Goal: Information Seeking & Learning: Learn about a topic

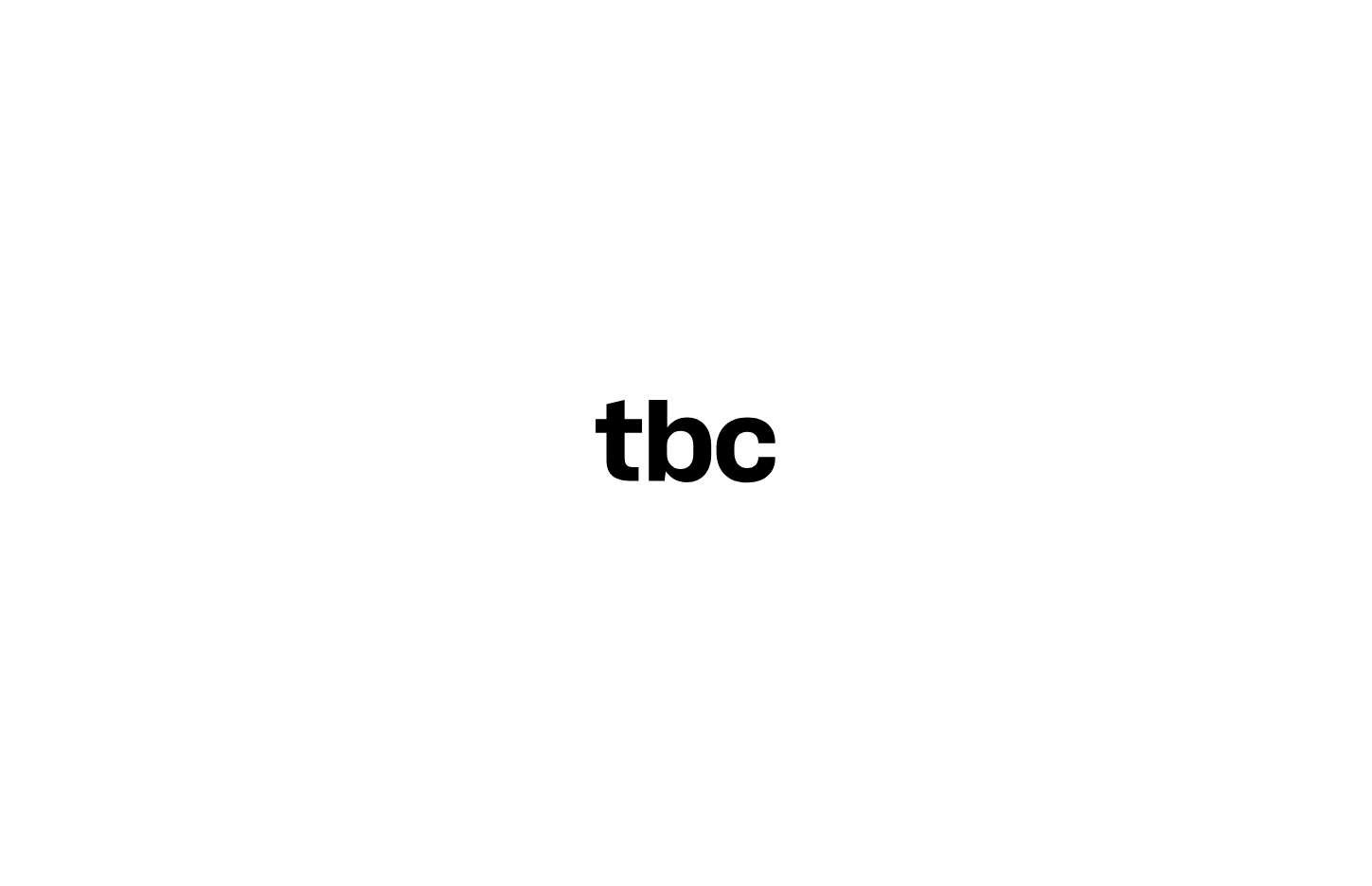
scroll to position [0, 93]
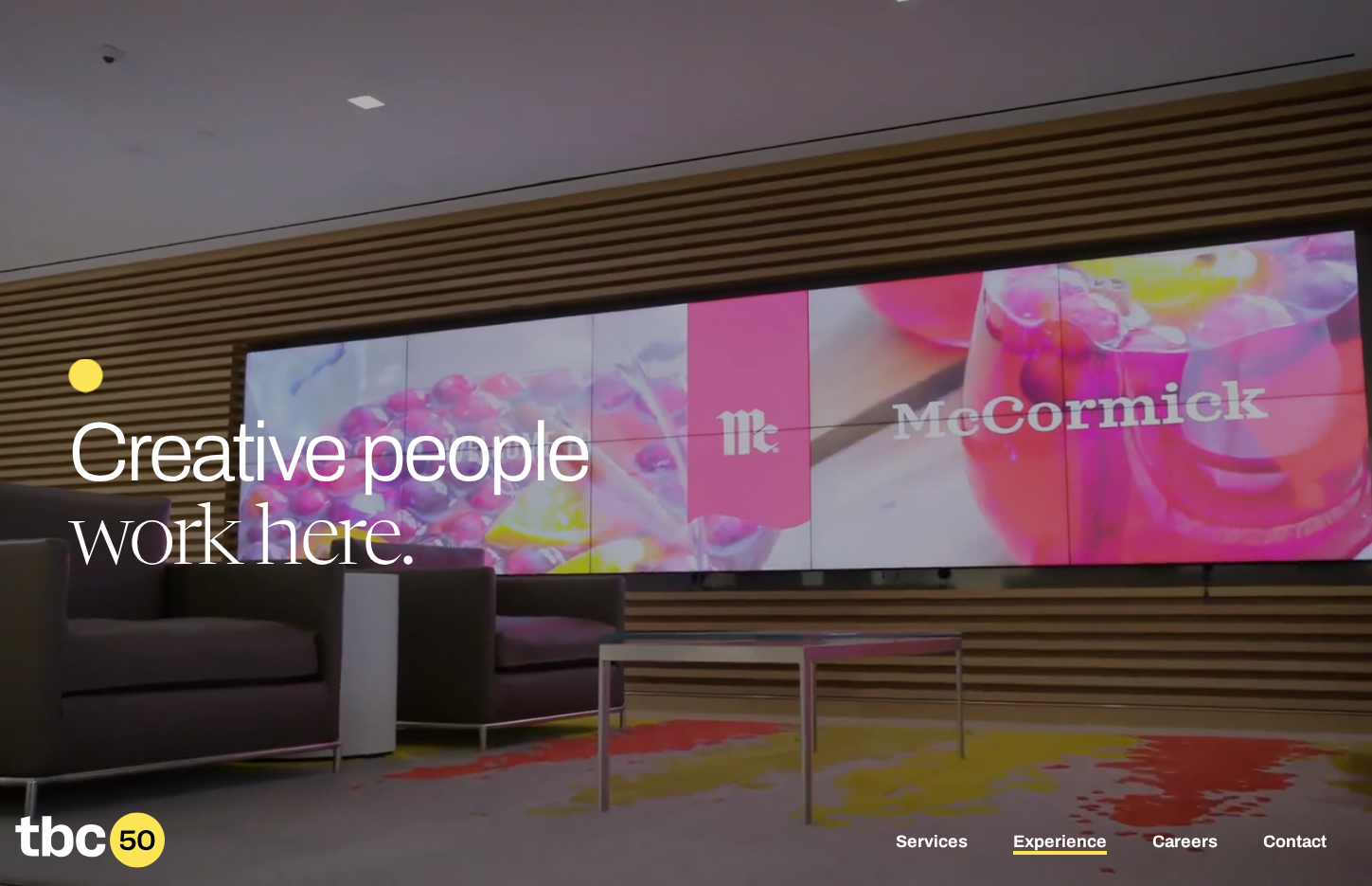
click at [1035, 840] on link "Experience" at bounding box center [1060, 844] width 93 height 23
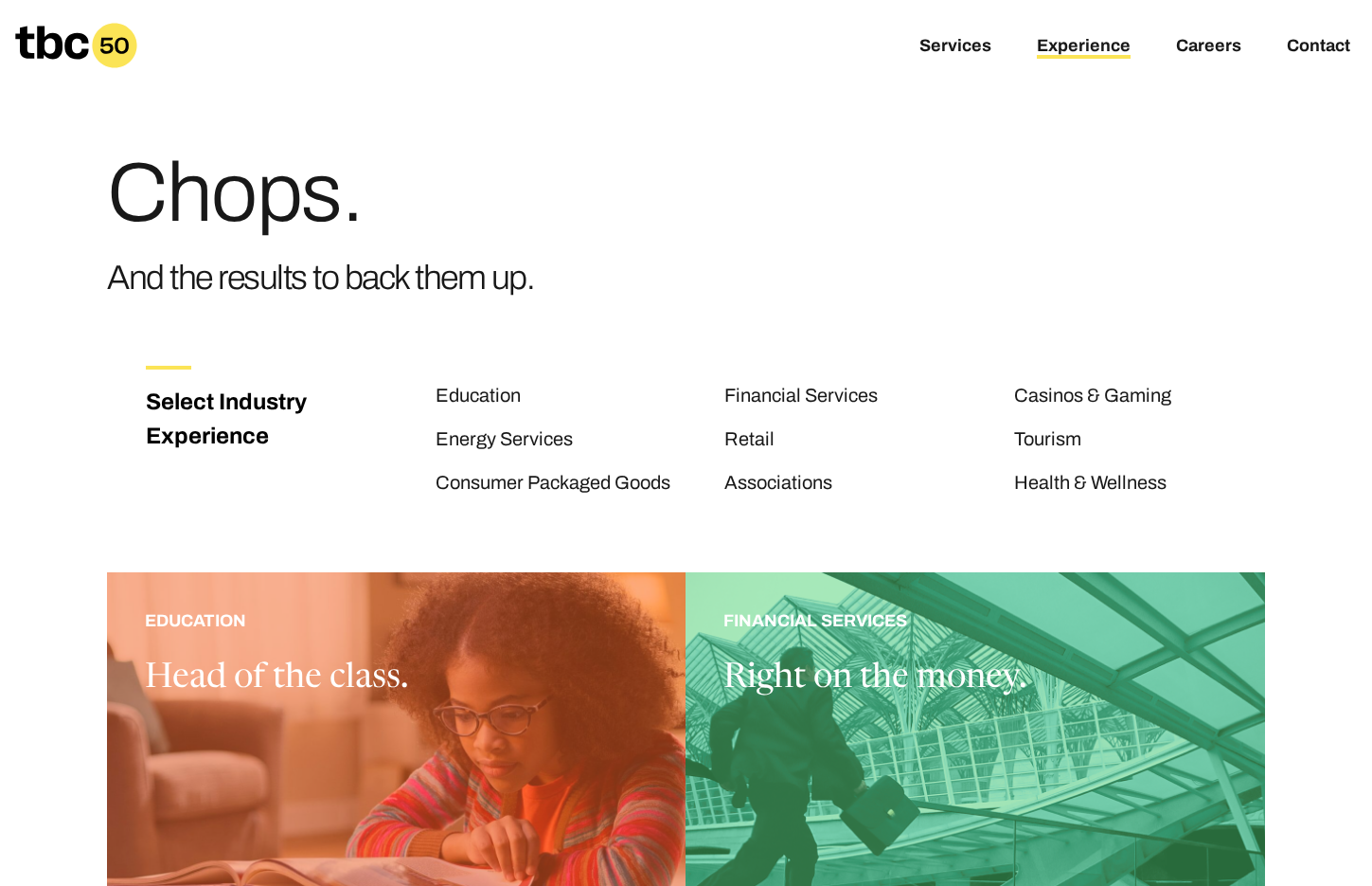
click at [993, 292] on div "Chops. And the results to back them up." at bounding box center [686, 214] width 1158 height 244
click at [599, 495] on link "Consumer Packaged Goods" at bounding box center [553, 484] width 235 height 25
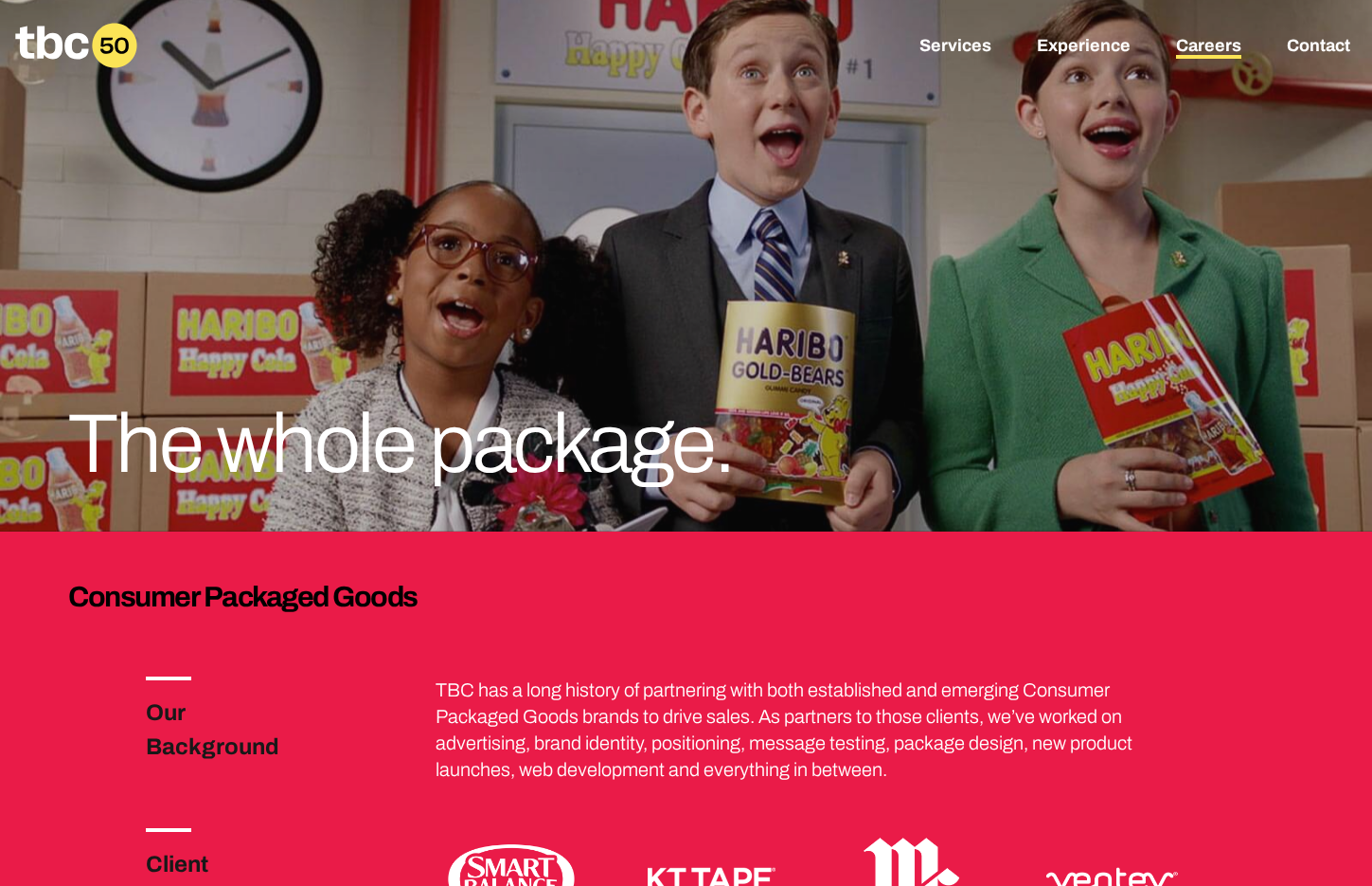
click at [1235, 48] on link "Careers" at bounding box center [1209, 47] width 65 height 23
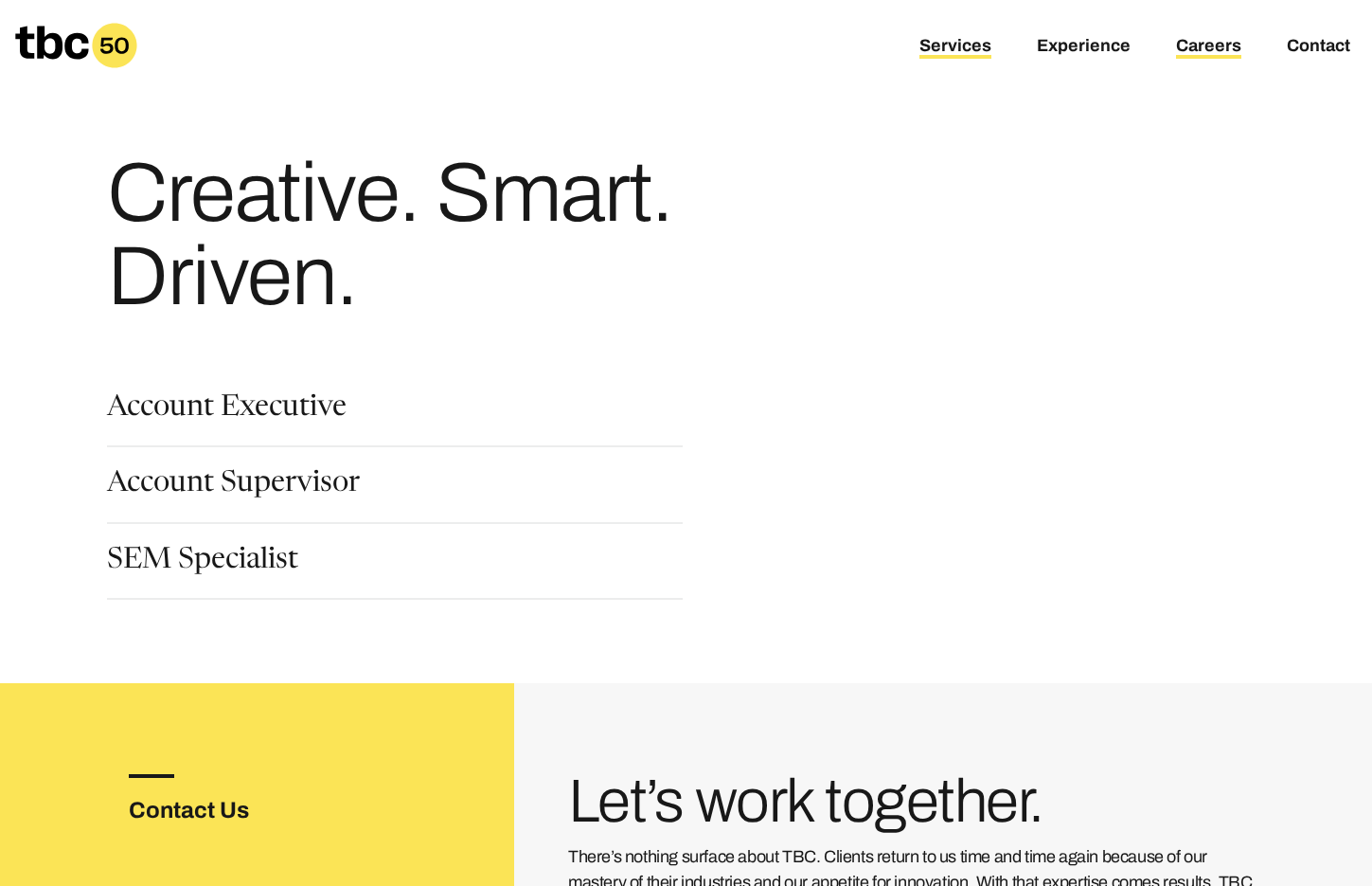
click at [967, 52] on link "Services" at bounding box center [955, 47] width 72 height 23
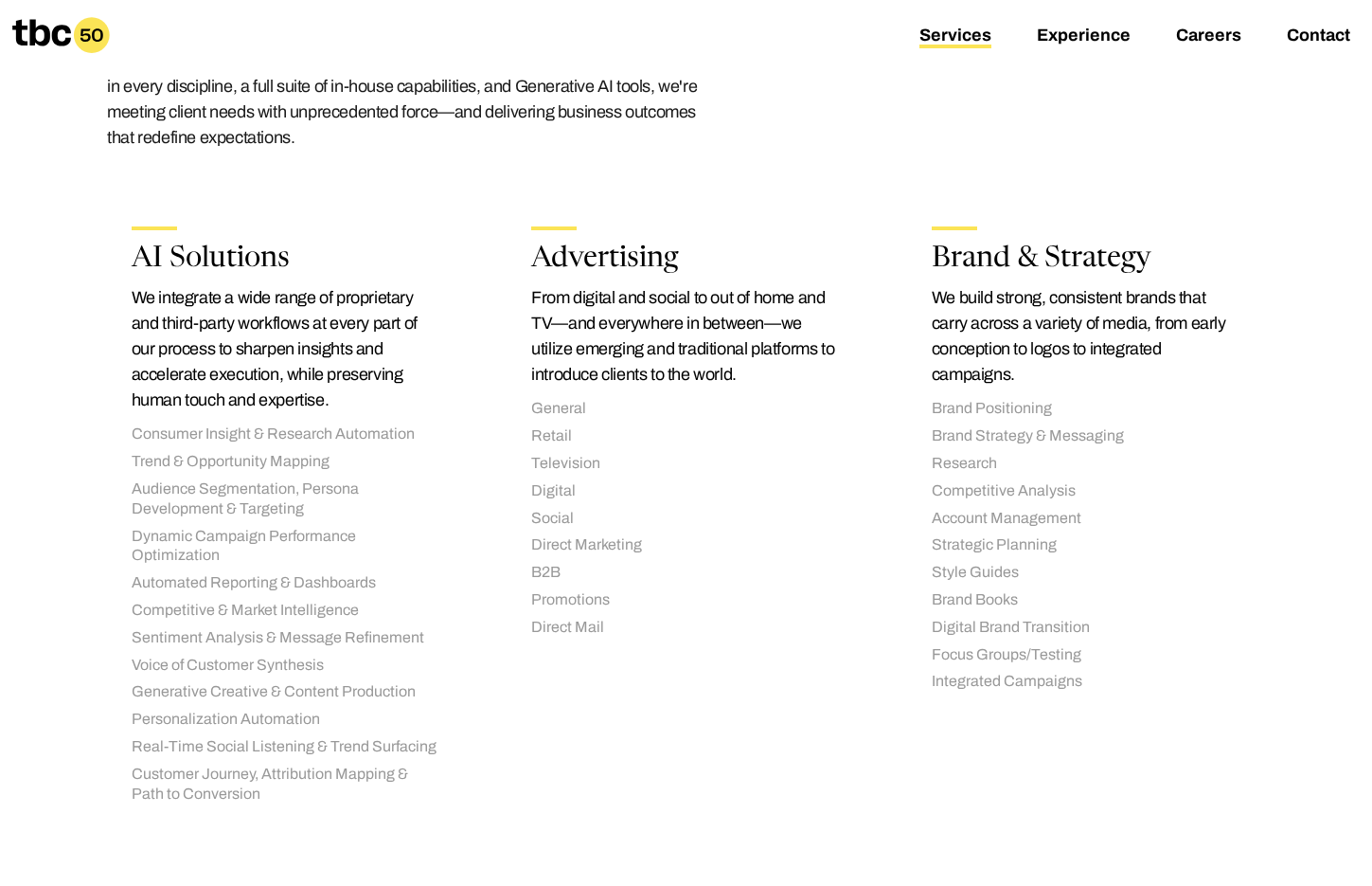
scroll to position [291, 0]
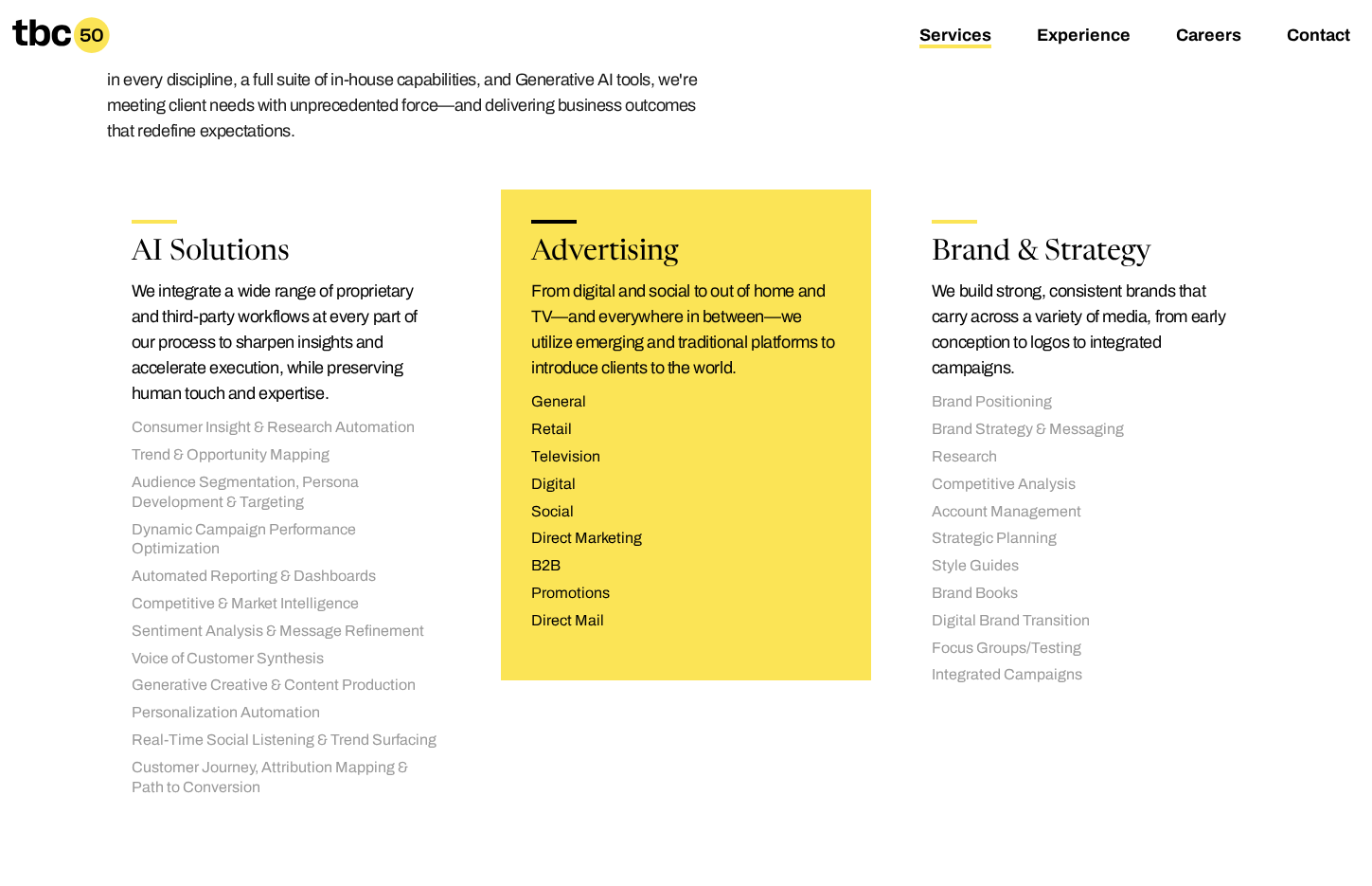
click at [599, 284] on p "From digital and social to out of home and TV—and everywhere in between—we util…" at bounding box center [686, 330] width 310 height 102
click at [588, 452] on li "Television" at bounding box center [686, 457] width 310 height 20
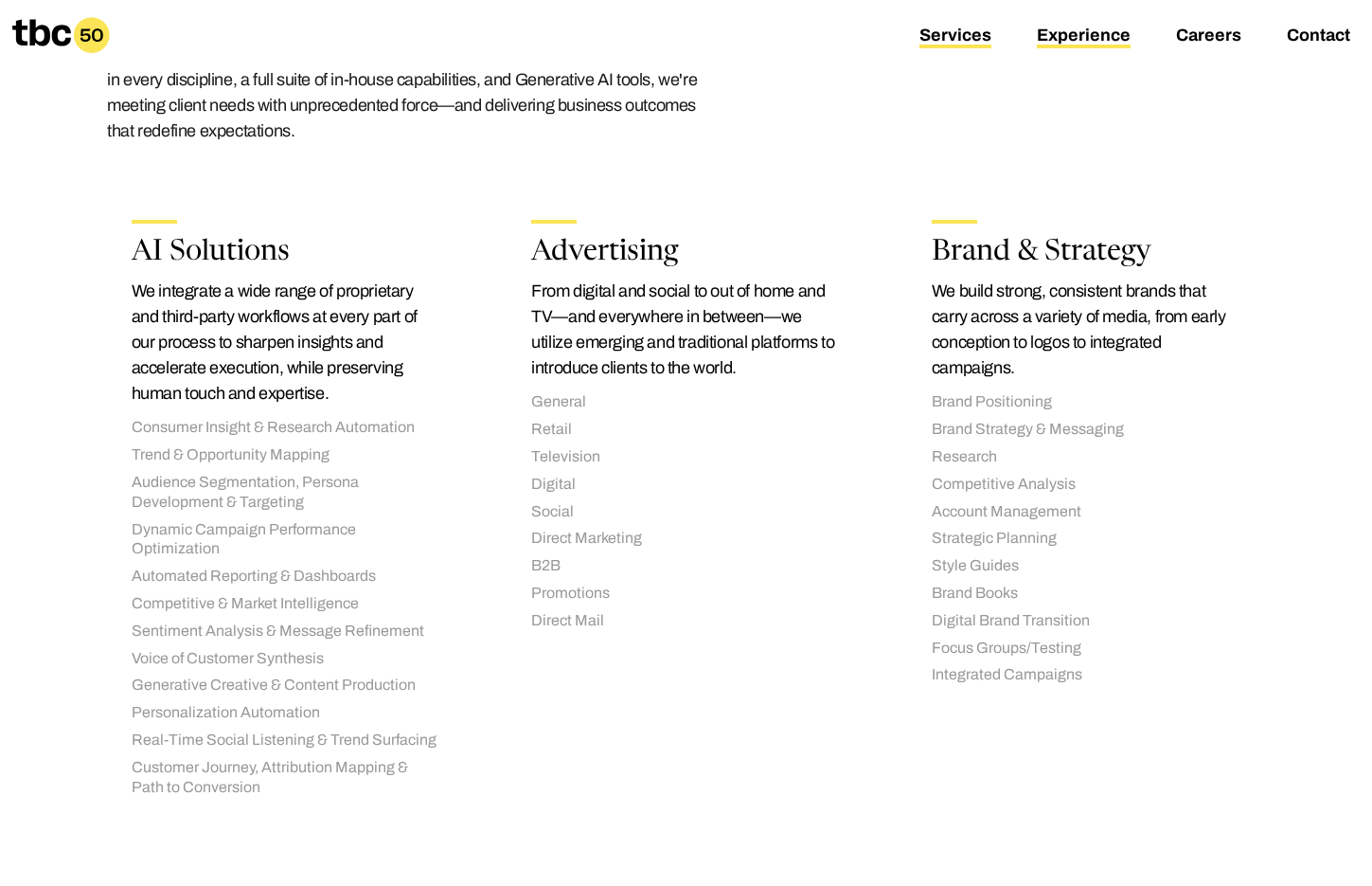
click at [1116, 37] on link "Experience" at bounding box center [1083, 38] width 93 height 23
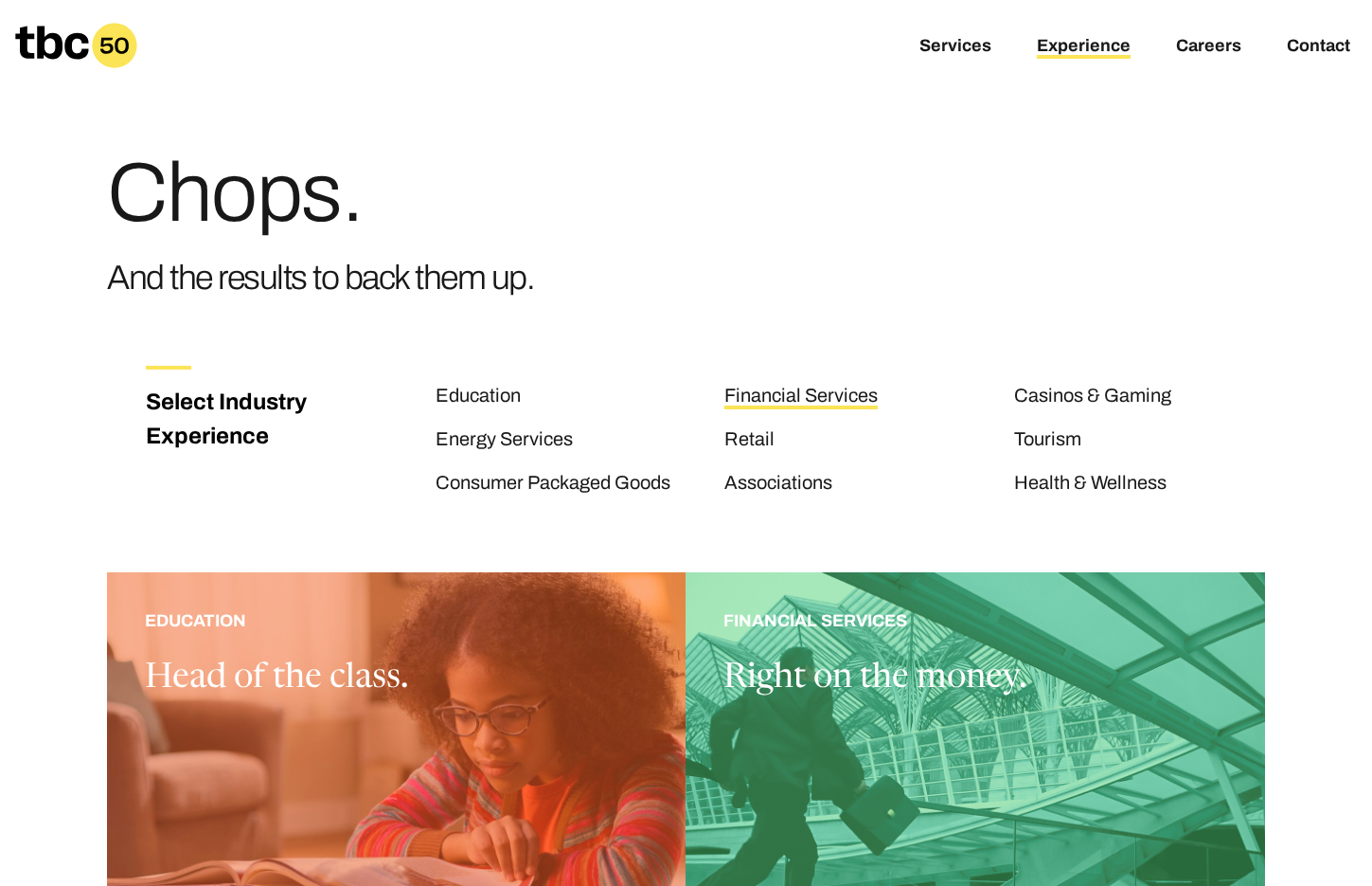
click at [780, 403] on link "Financial Services" at bounding box center [801, 397] width 154 height 25
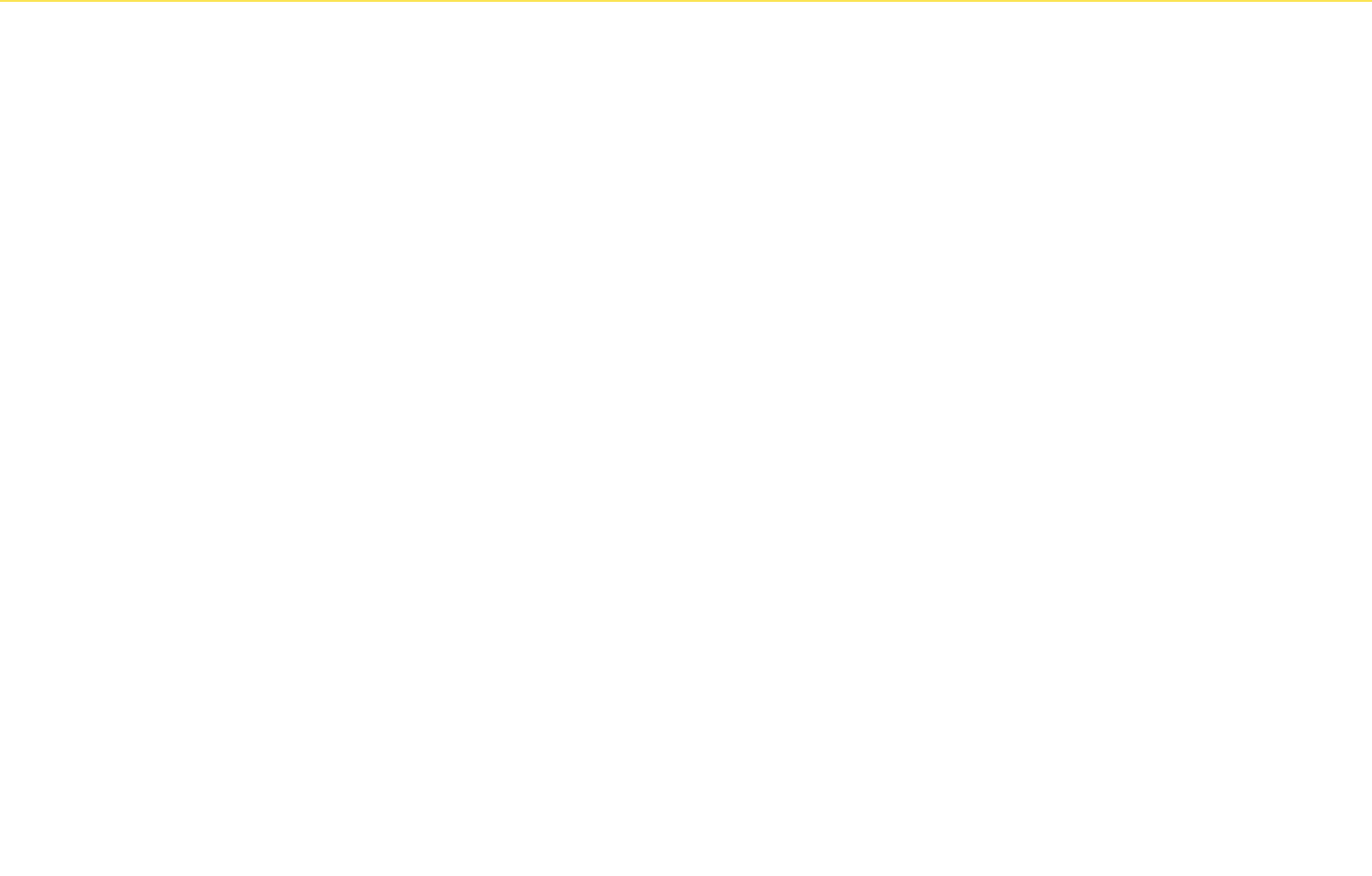
click at [772, 0] on html "Services Experience Careers Contact" at bounding box center [686, 0] width 1372 height 0
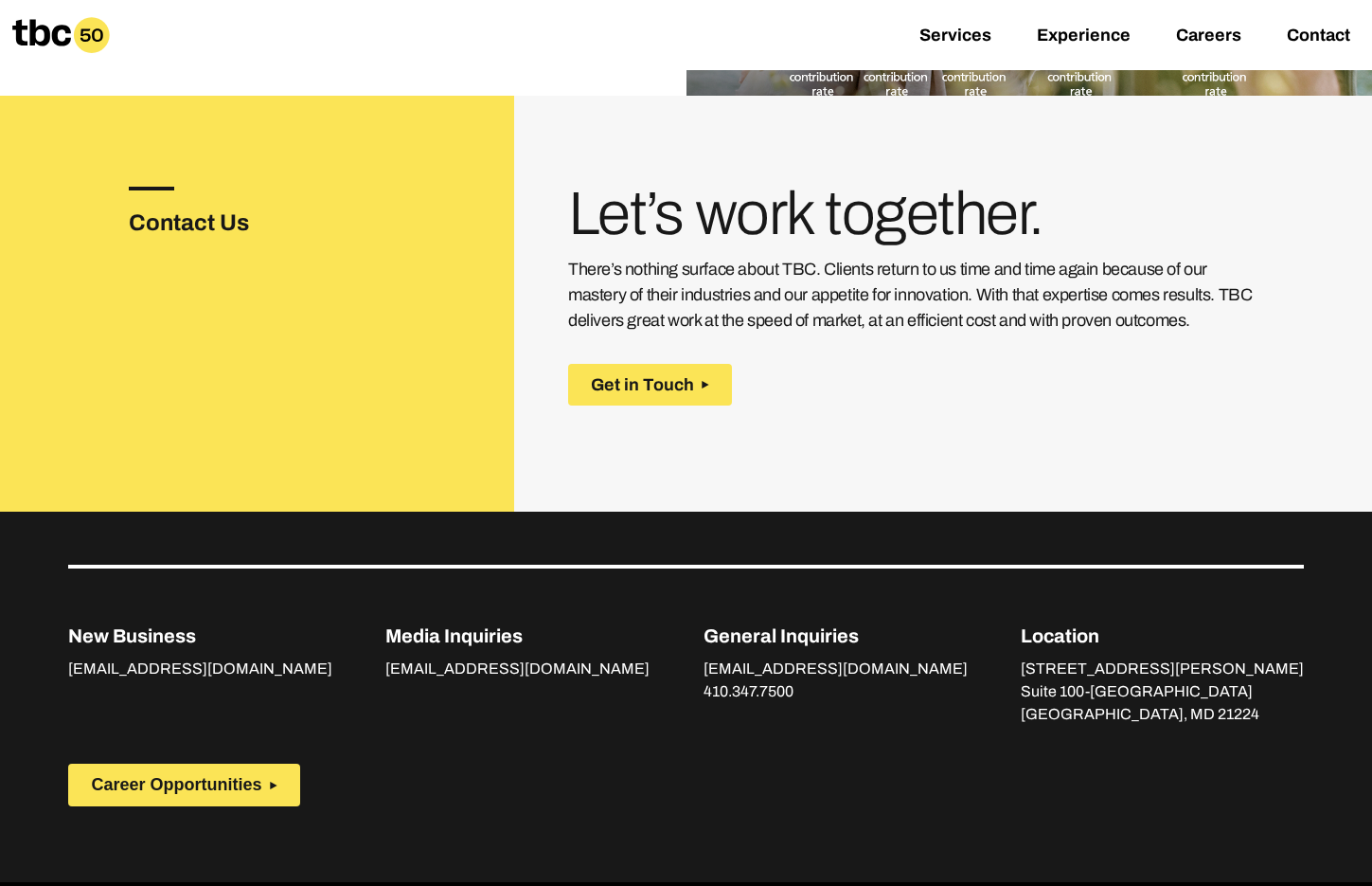
scroll to position [3236, 0]
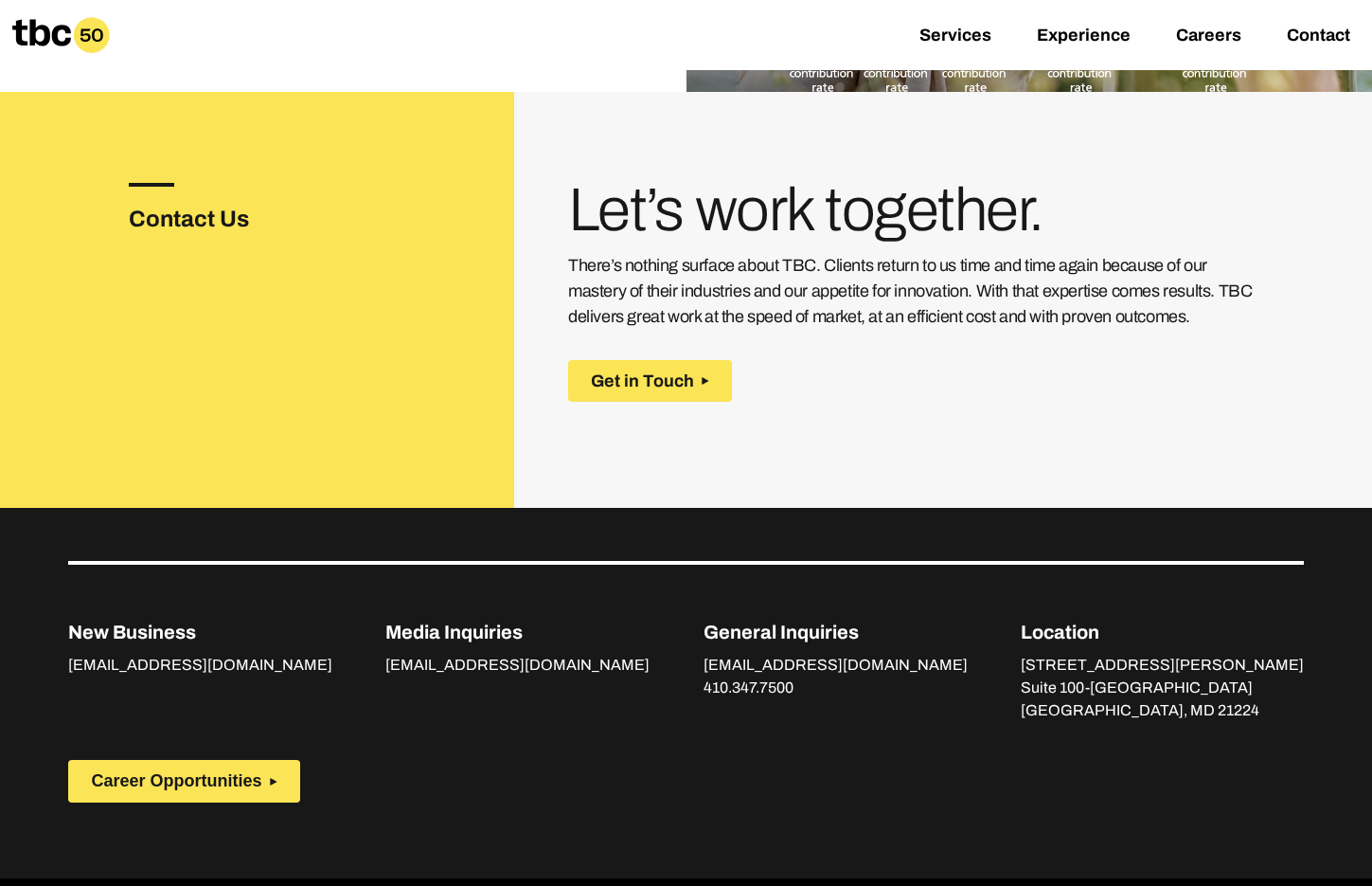
click at [1221, 49] on div "Services Experience Careers Contact" at bounding box center [1157, 35] width 431 height 45
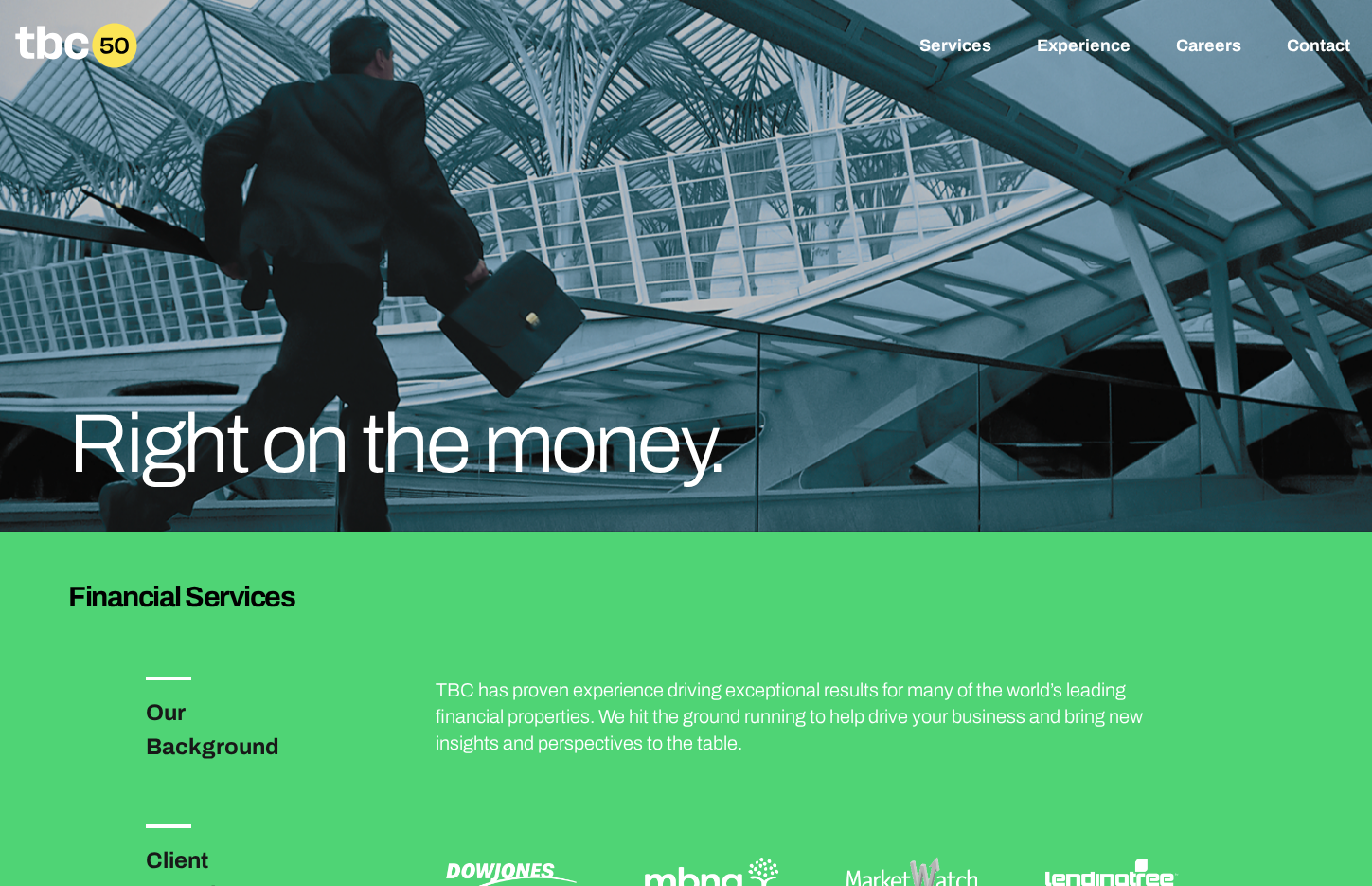
scroll to position [0, 0]
click at [1100, 47] on link "Experience" at bounding box center [1083, 47] width 93 height 23
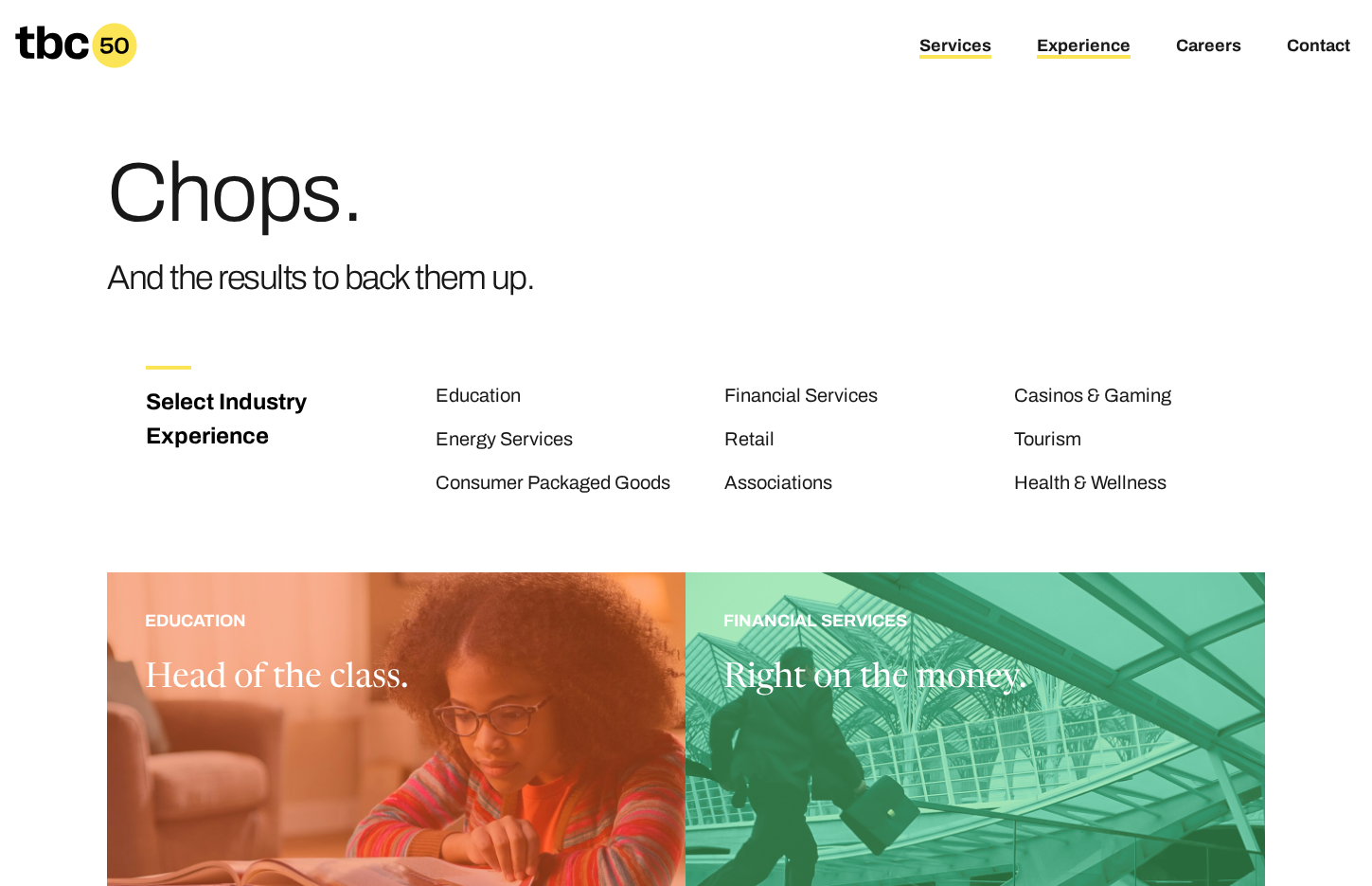
click at [983, 47] on link "Services" at bounding box center [955, 47] width 72 height 23
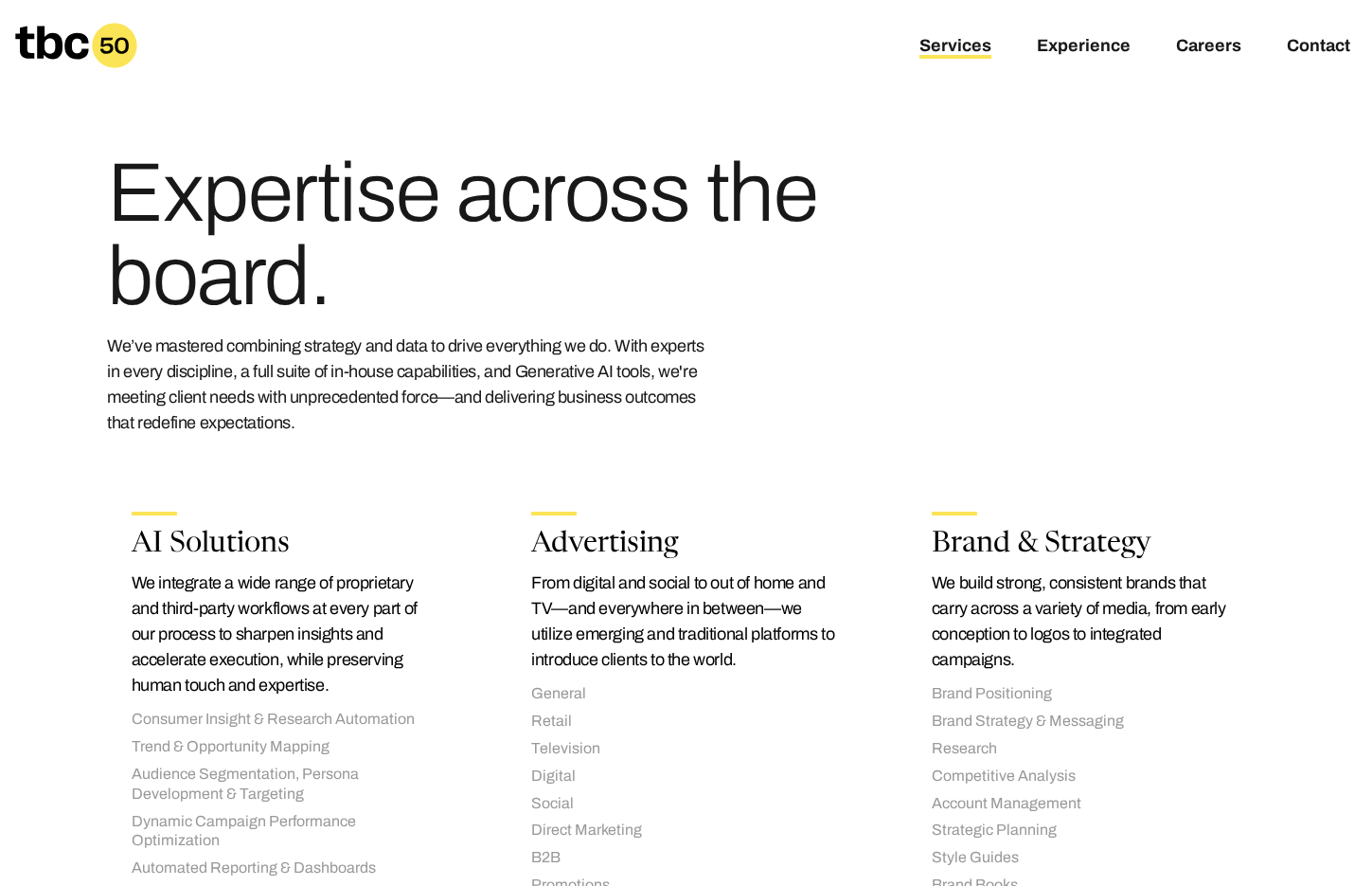
click at [1091, 35] on div "Services Experience Careers Contact" at bounding box center [1157, 45] width 431 height 45
click at [1082, 38] on link "Experience" at bounding box center [1083, 47] width 93 height 23
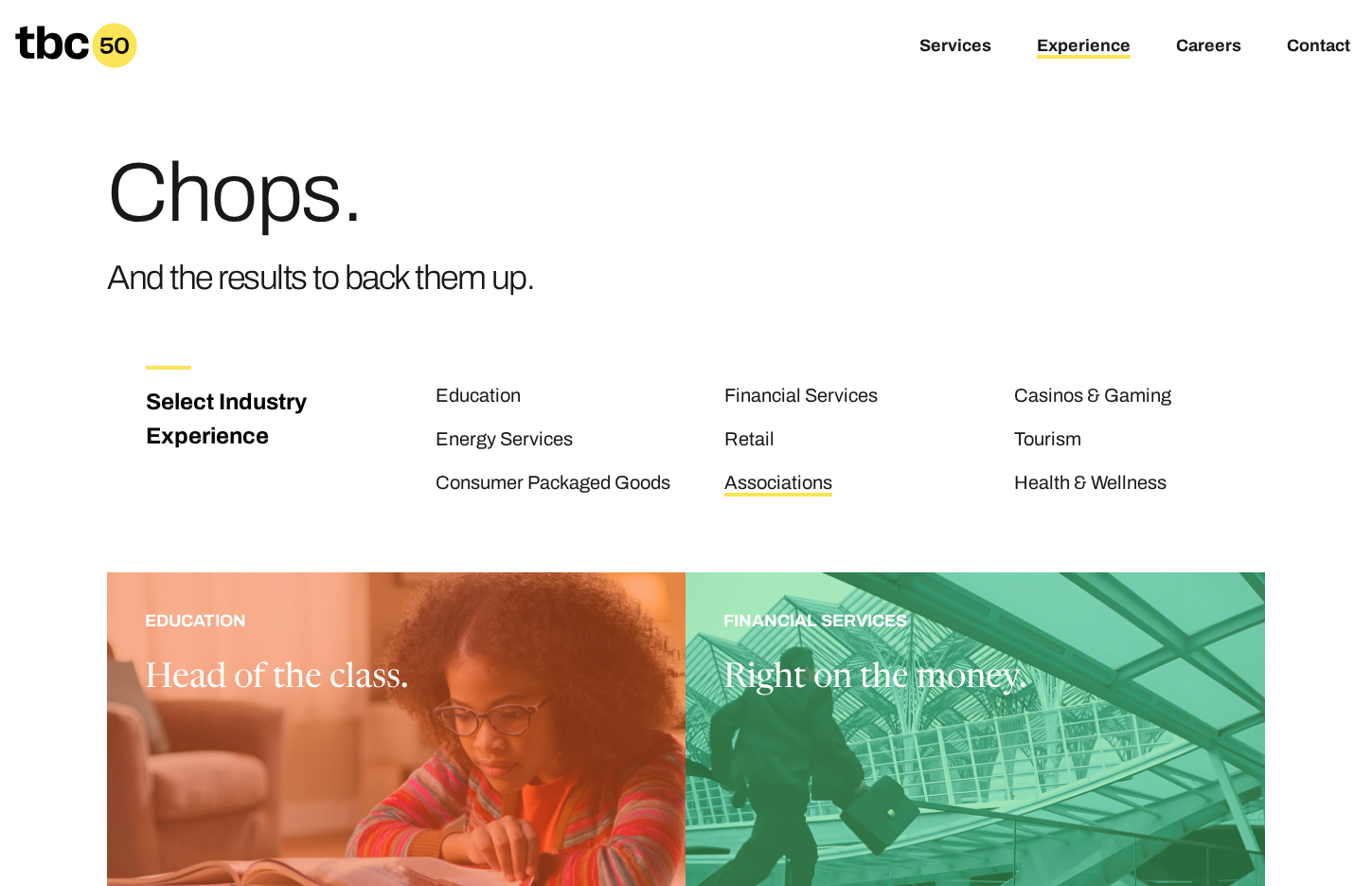
click at [799, 490] on link "Associations" at bounding box center [778, 484] width 108 height 25
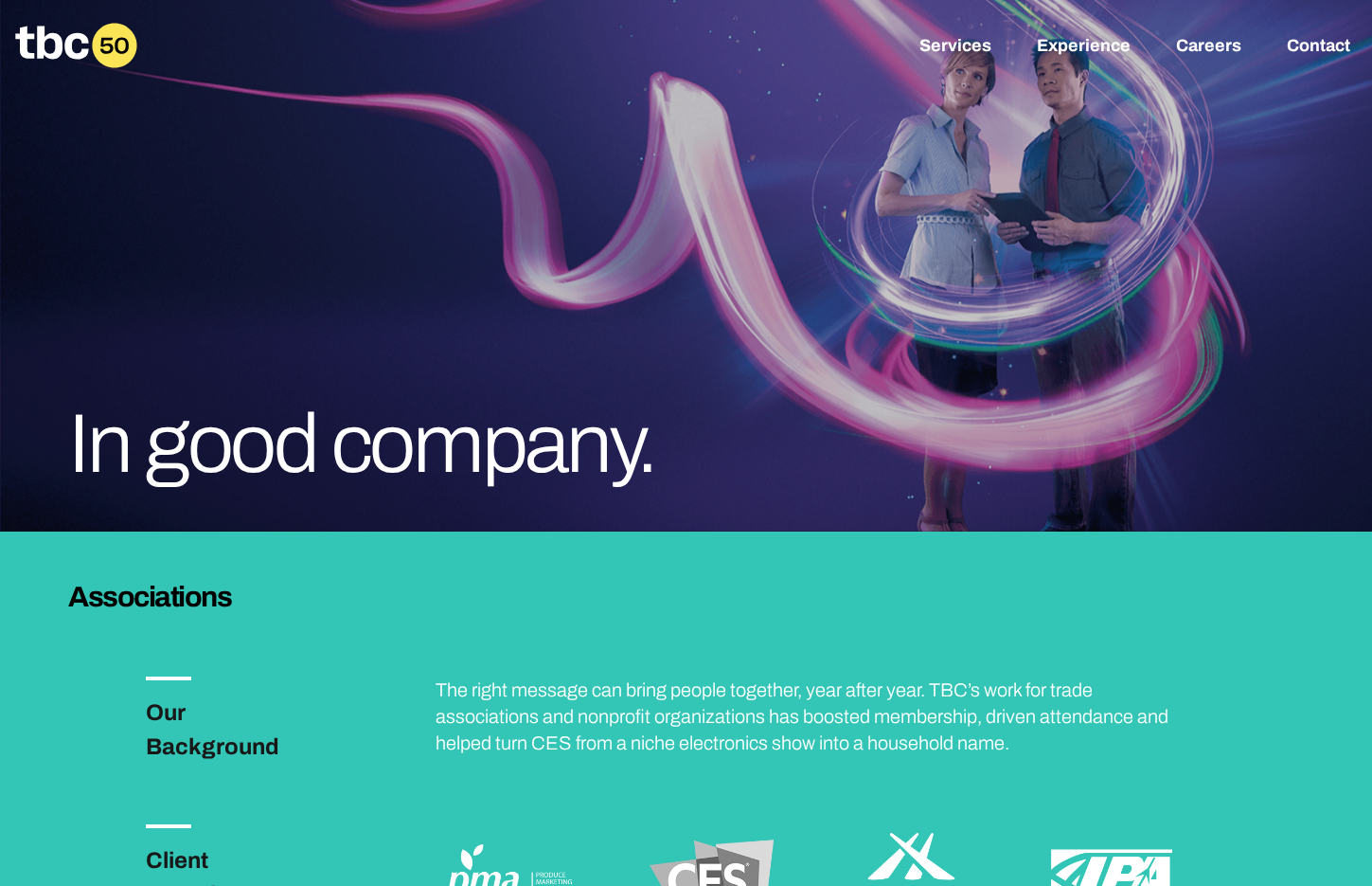
scroll to position [6, 0]
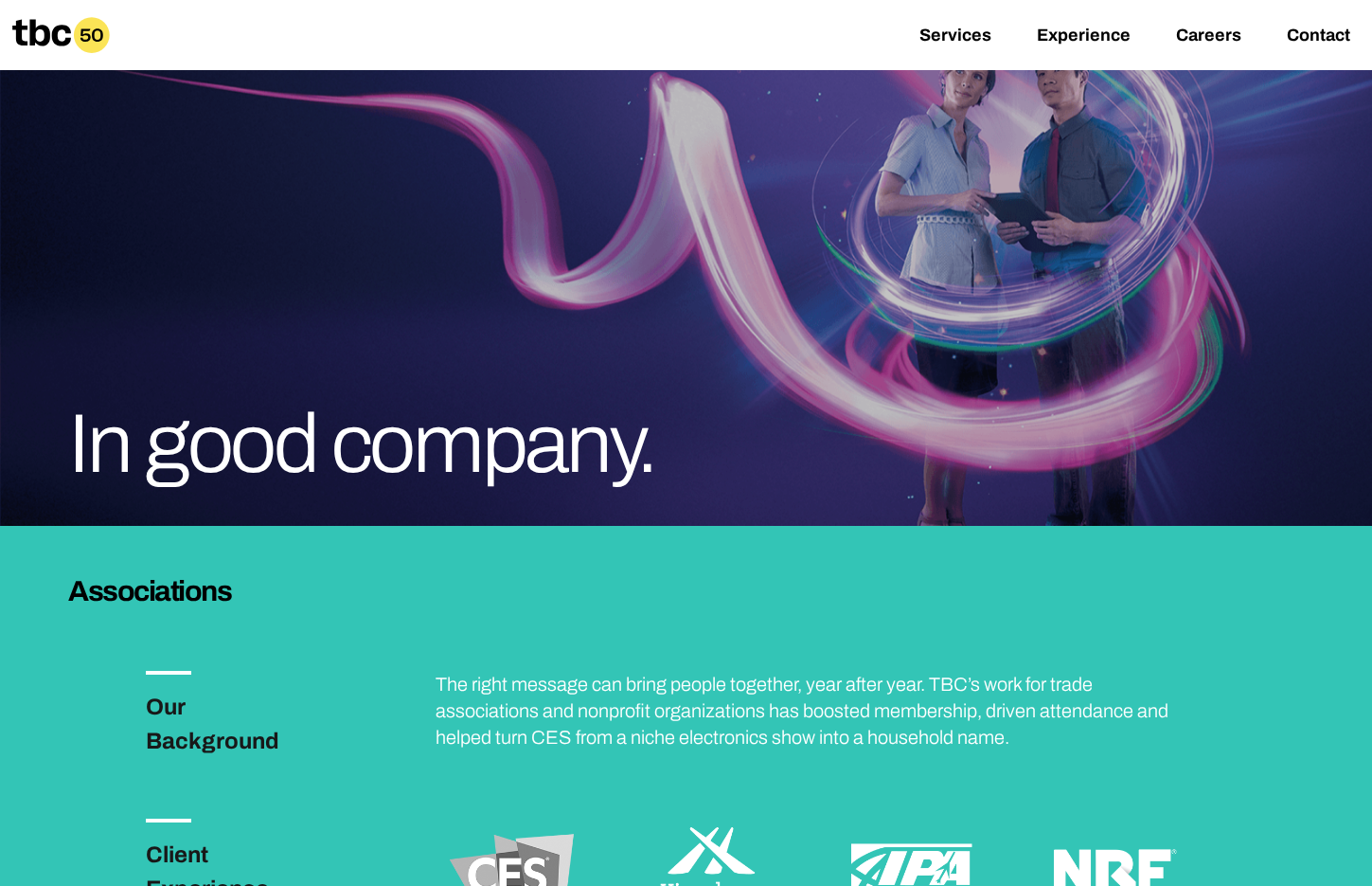
click at [710, 606] on h3 "Associations" at bounding box center [686, 591] width 1235 height 38
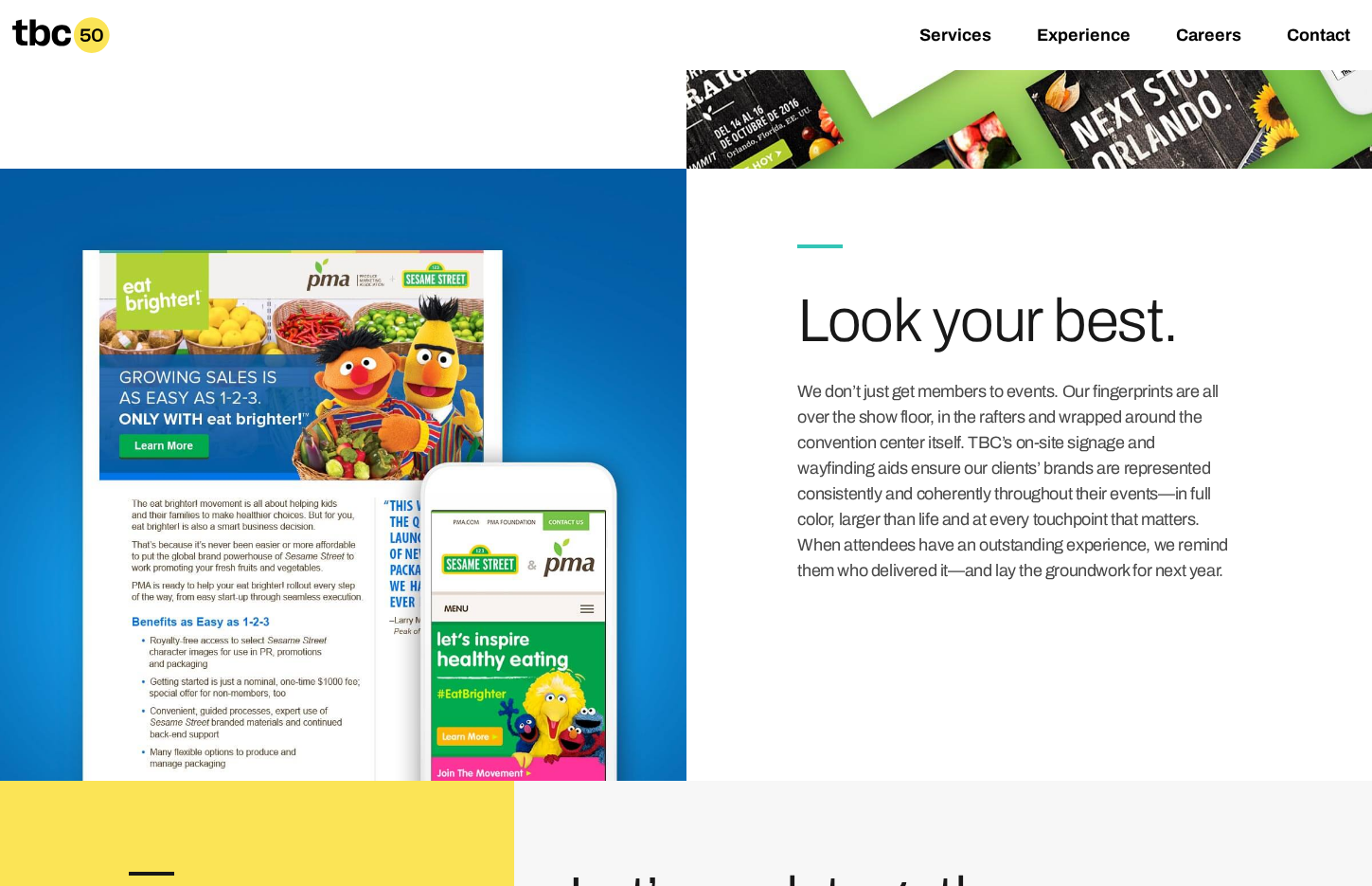
scroll to position [2035, 0]
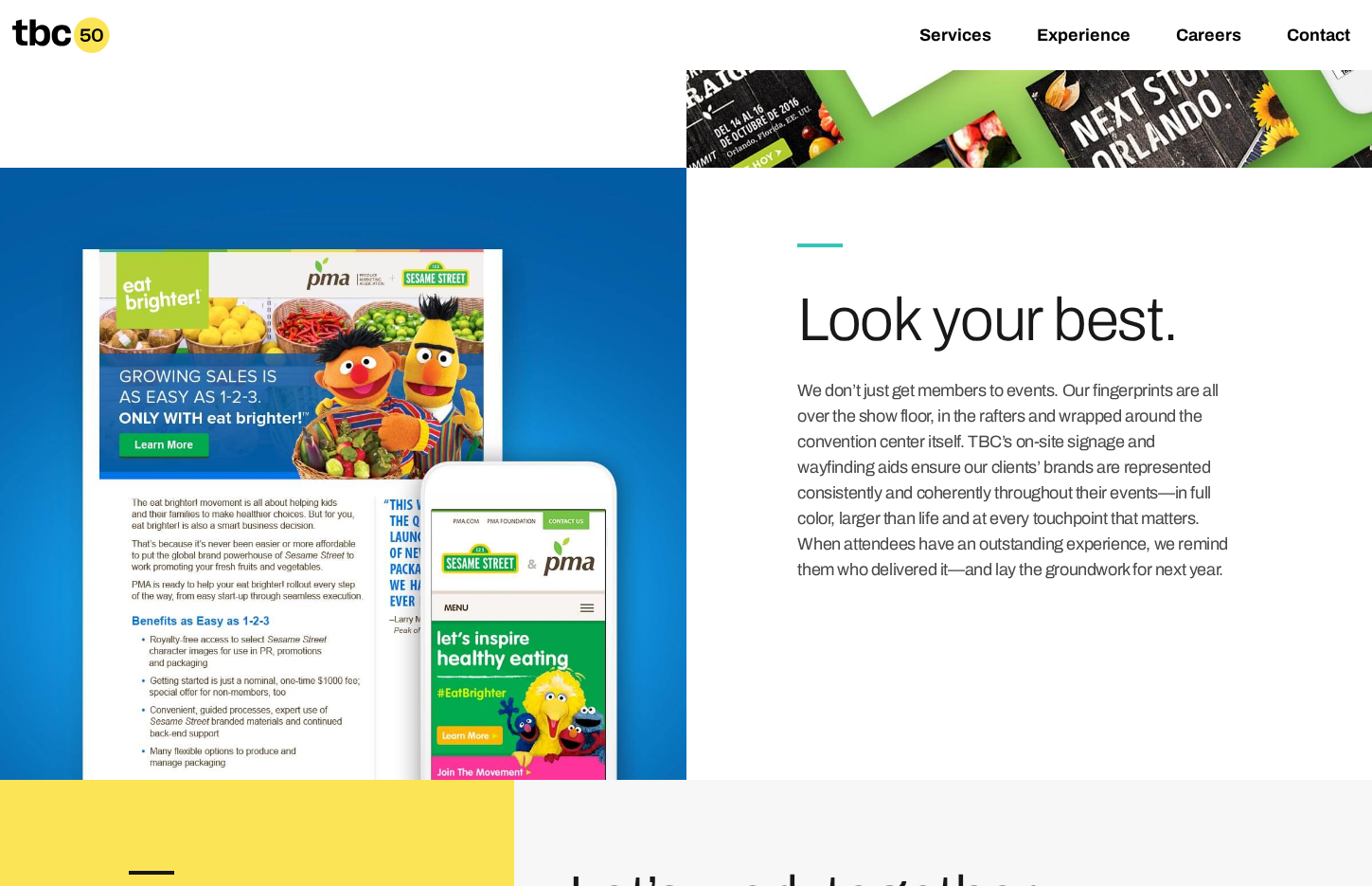
click at [329, 682] on div at bounding box center [343, 473] width 686 height 612
